Goal: Task Accomplishment & Management: Complete application form

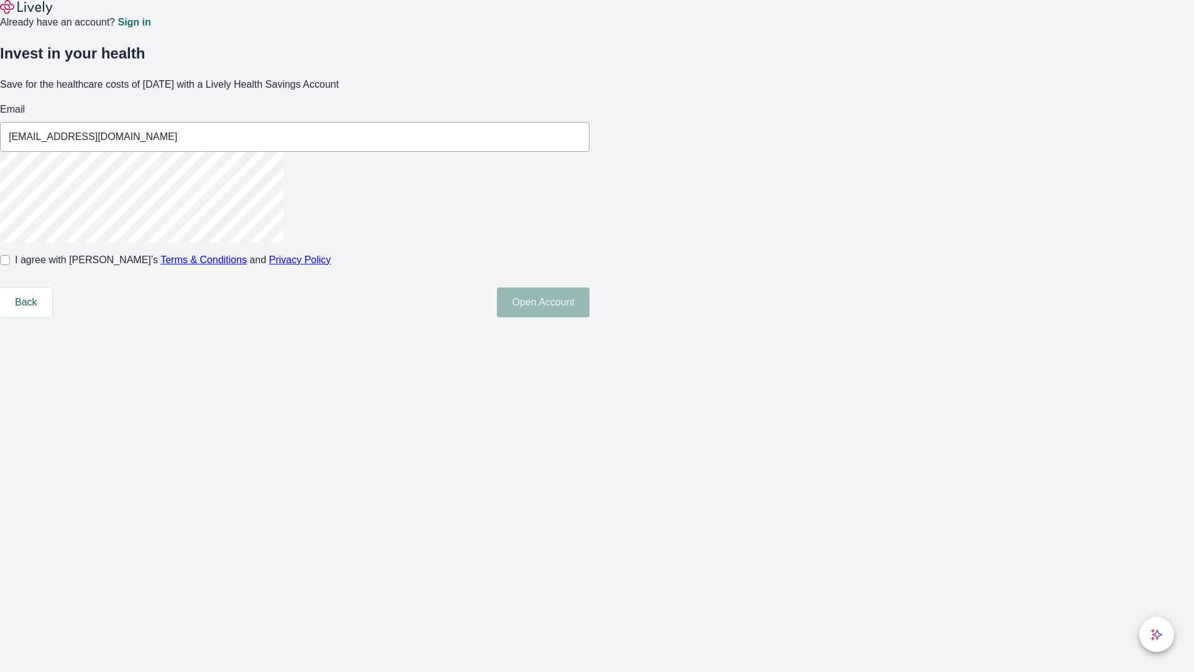
click at [10, 265] on input "I agree with Lively’s Terms & Conditions and Privacy Policy" at bounding box center [5, 260] width 10 height 10
checkbox input "true"
click at [590, 317] on button "Open Account" at bounding box center [543, 302] width 93 height 30
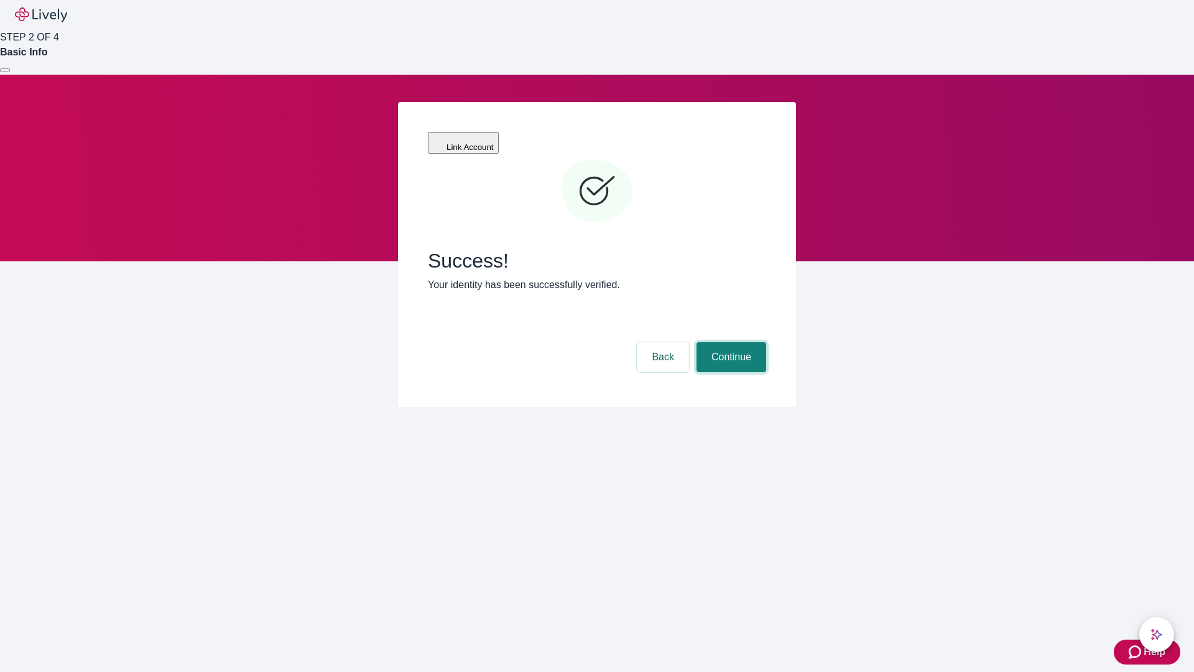
click at [729, 342] on button "Continue" at bounding box center [731, 357] width 70 height 30
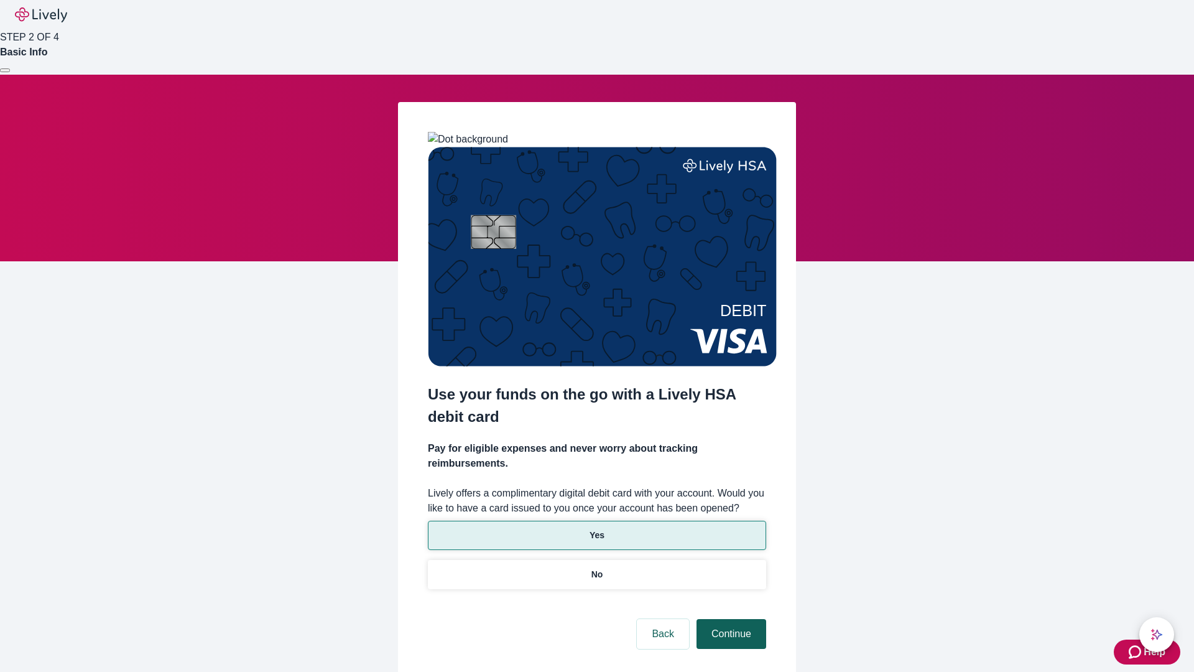
click at [596, 529] on p "Yes" at bounding box center [597, 535] width 15 height 13
click at [729, 619] on button "Continue" at bounding box center [731, 634] width 70 height 30
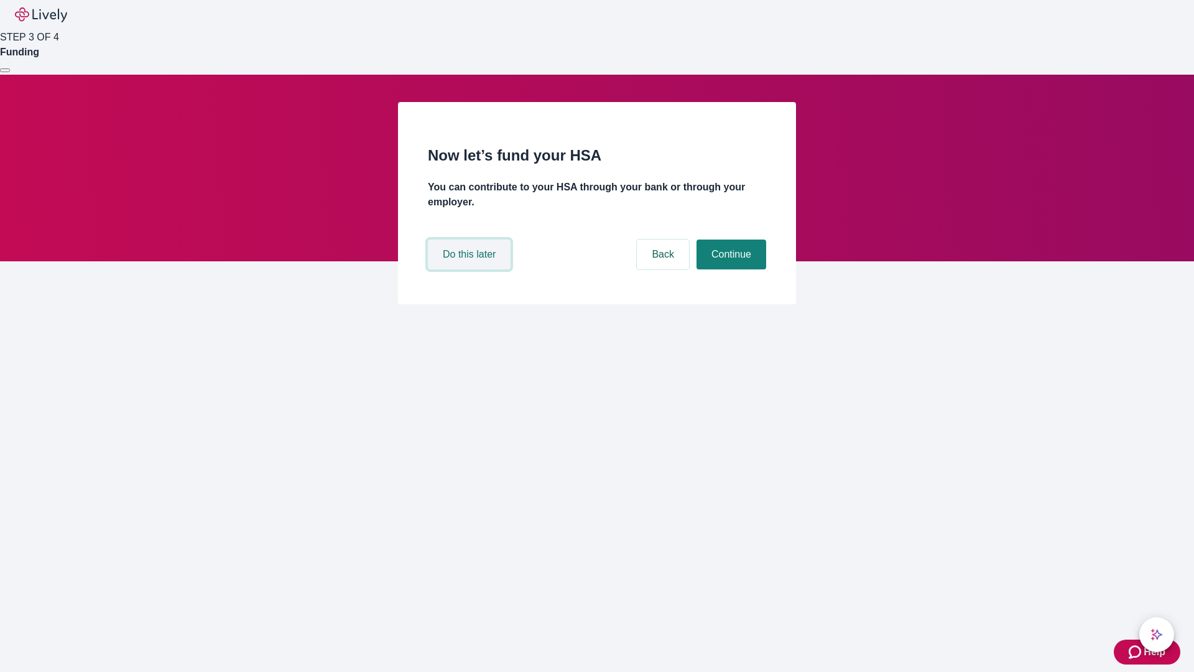
click at [471, 269] on button "Do this later" at bounding box center [469, 254] width 83 height 30
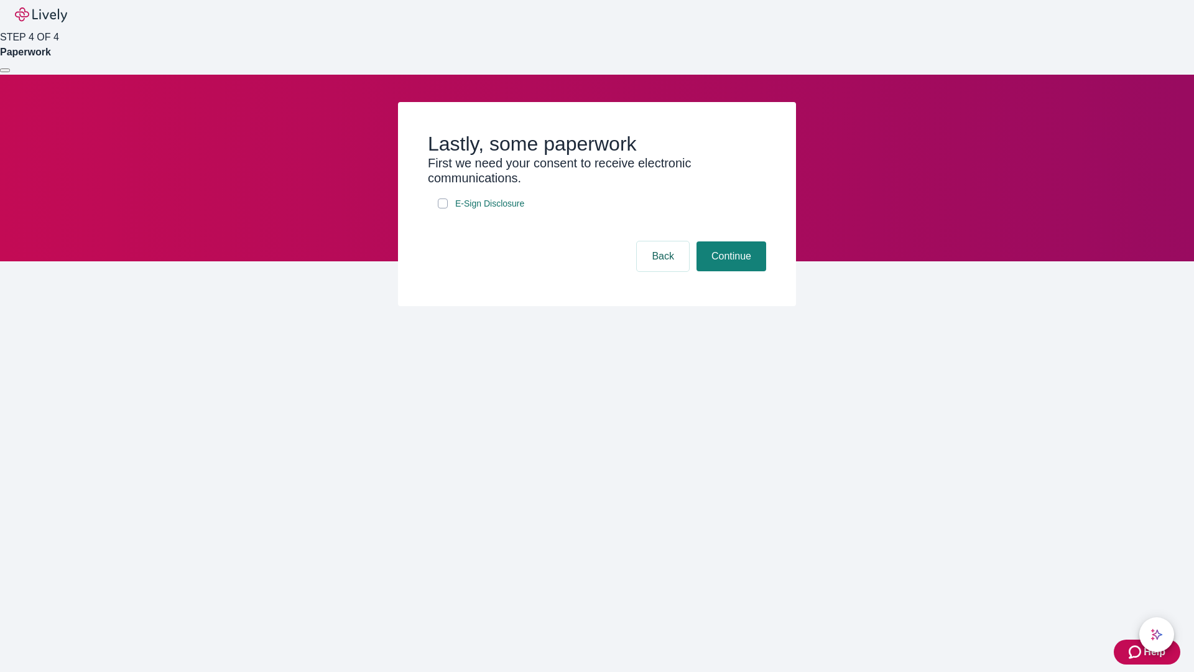
click at [443, 208] on input "E-Sign Disclosure" at bounding box center [443, 203] width 10 height 10
checkbox input "true"
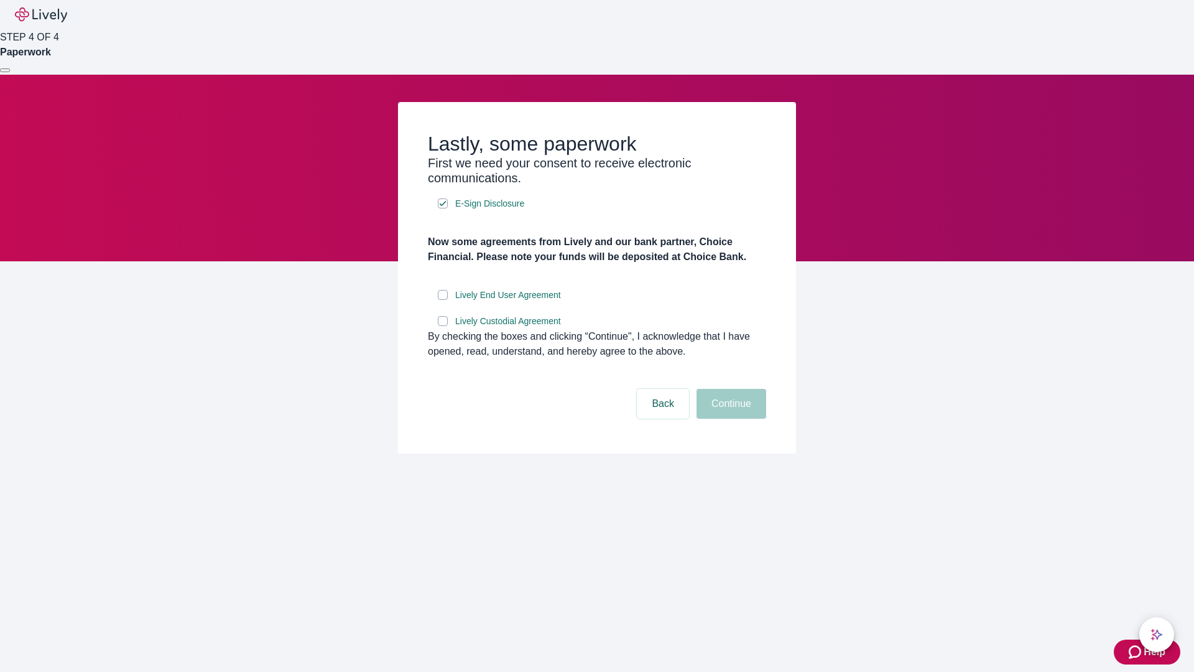
click at [443, 300] on input "Lively End User Agreement" at bounding box center [443, 295] width 10 height 10
checkbox input "true"
click at [443, 326] on input "Lively Custodial Agreement" at bounding box center [443, 321] width 10 height 10
checkbox input "true"
click at [729, 419] on button "Continue" at bounding box center [731, 404] width 70 height 30
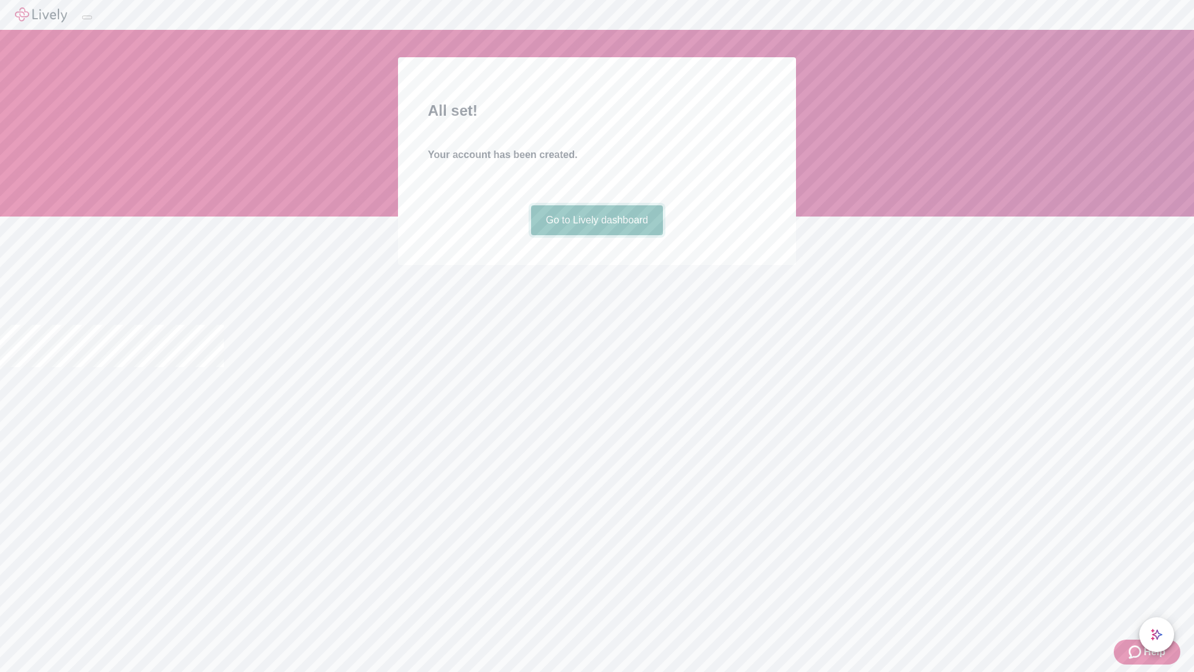
click at [596, 235] on link "Go to Lively dashboard" at bounding box center [597, 220] width 132 height 30
